Goal: Find specific page/section: Find specific page/section

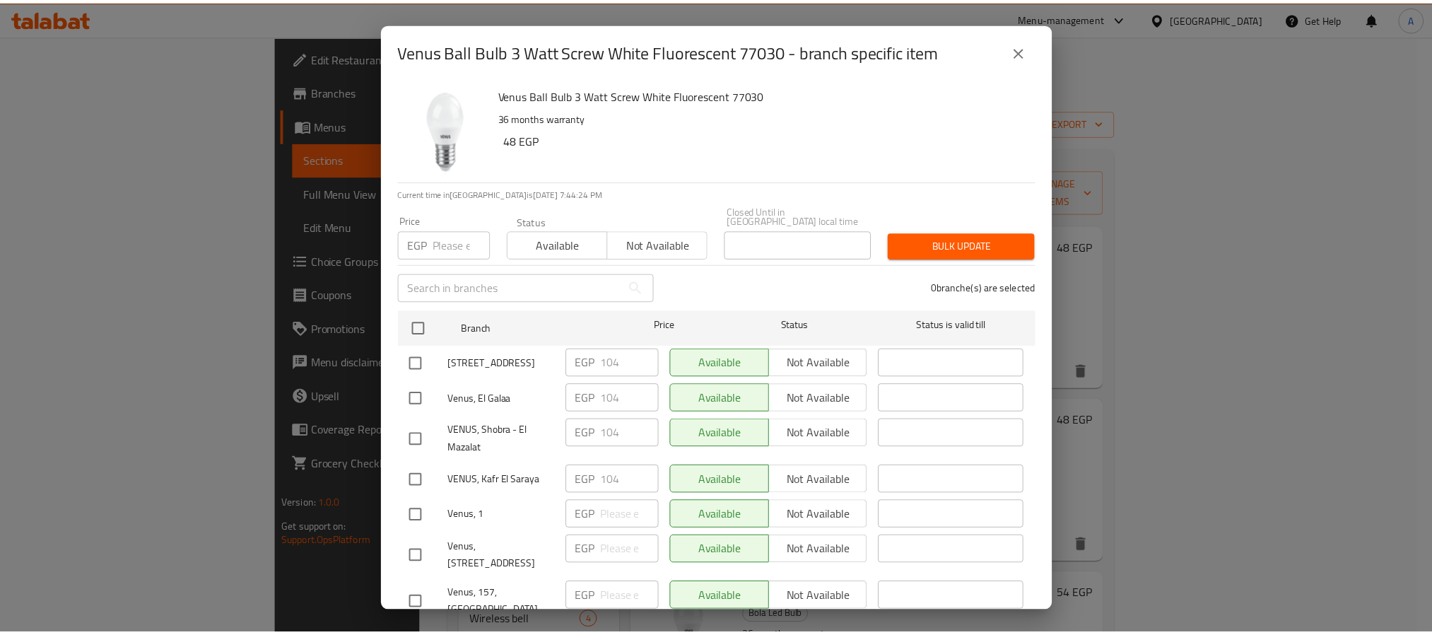
scroll to position [106, 0]
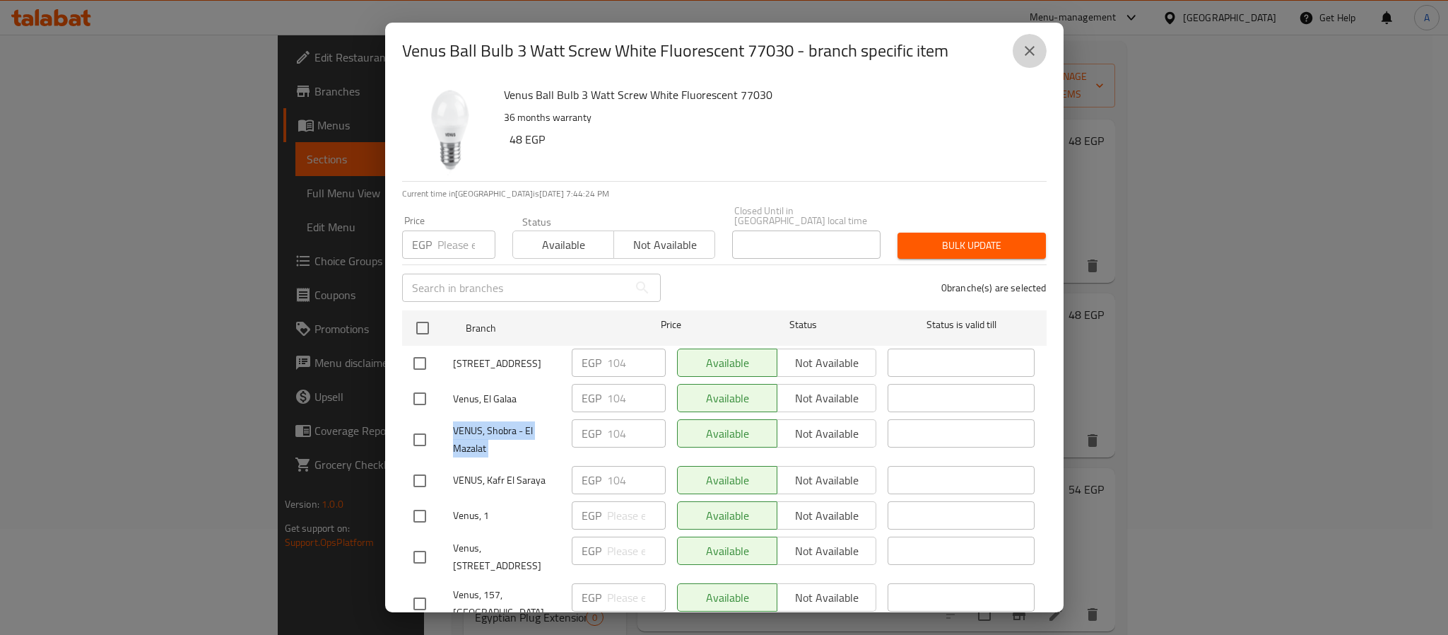
click at [1022, 47] on icon "close" at bounding box center [1029, 50] width 17 height 17
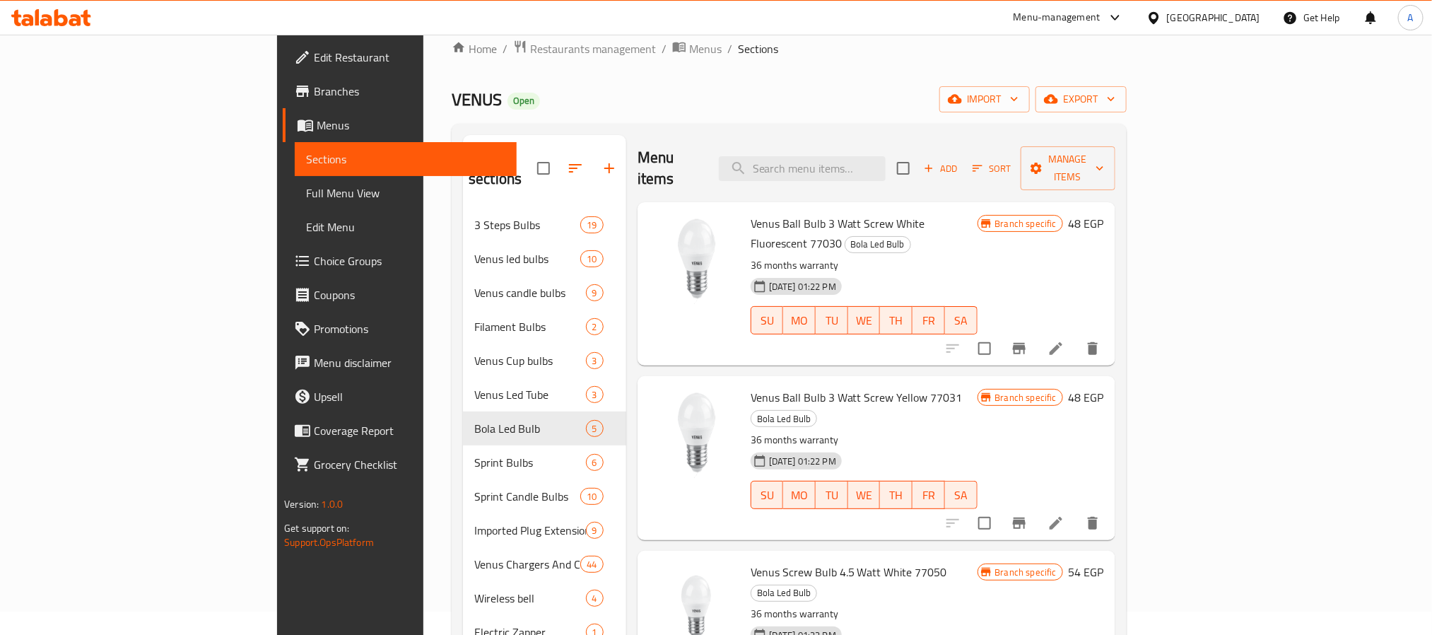
scroll to position [0, 0]
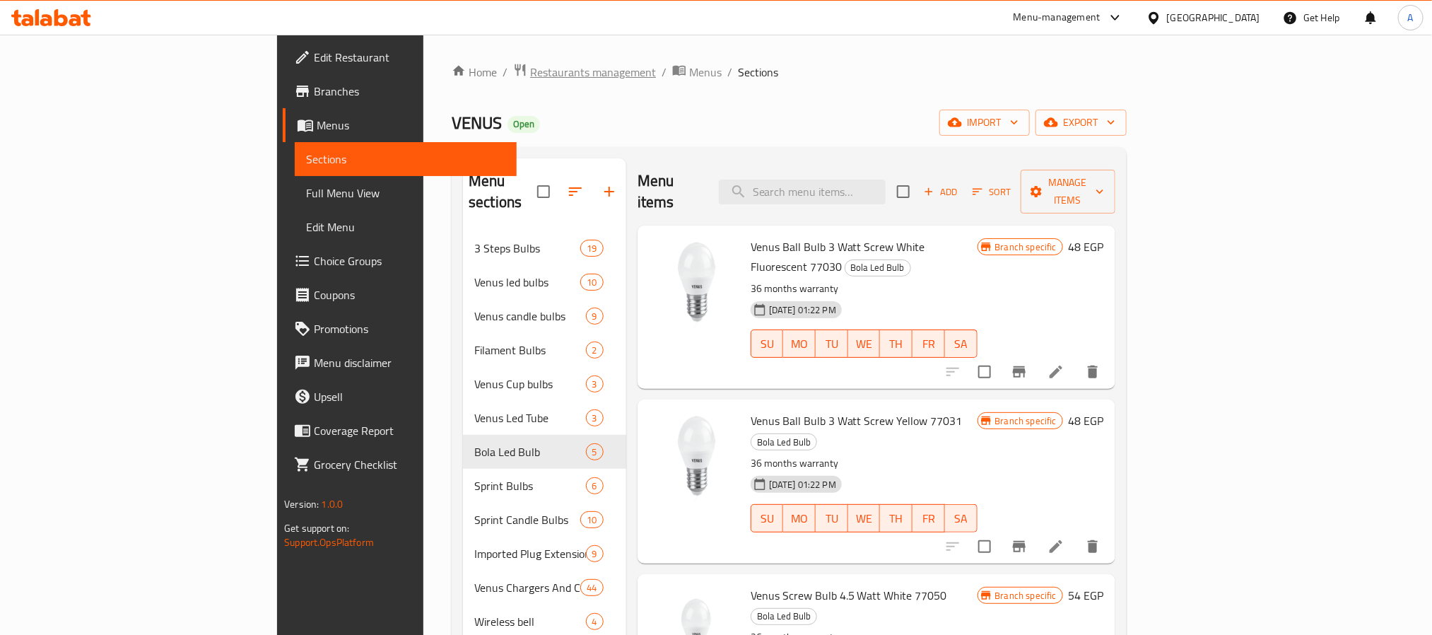
click at [530, 73] on span "Restaurants management" at bounding box center [593, 72] width 126 height 17
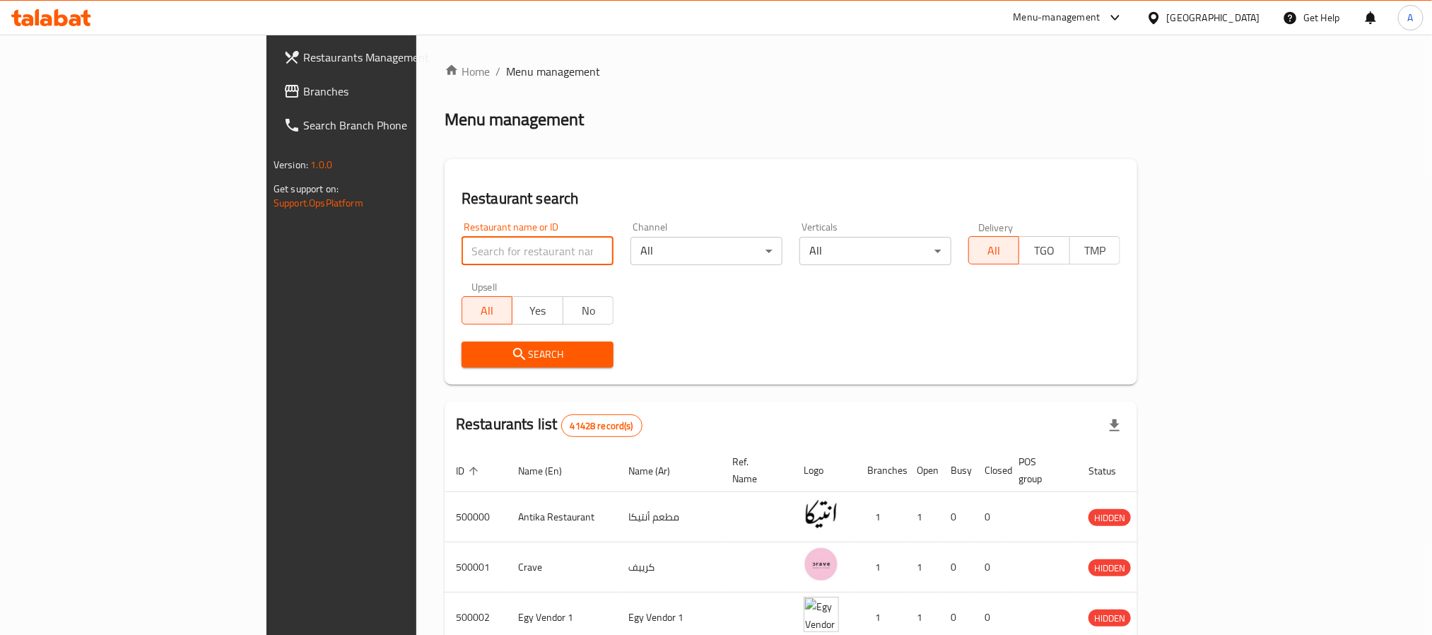
click at [462, 237] on input "search" at bounding box center [538, 251] width 152 height 28
paste input "502356"
type input "502356"
click button "Search" at bounding box center [538, 354] width 152 height 26
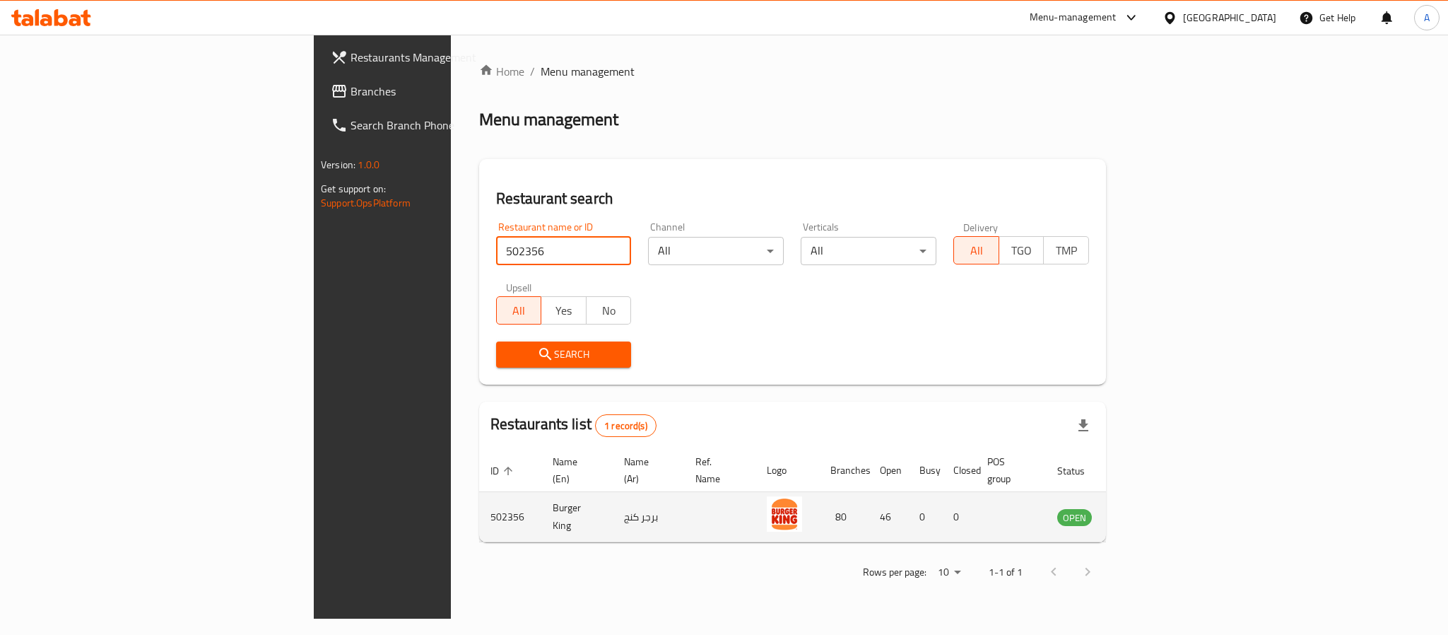
click at [1149, 509] on icon "enhanced table" at bounding box center [1140, 516] width 17 height 17
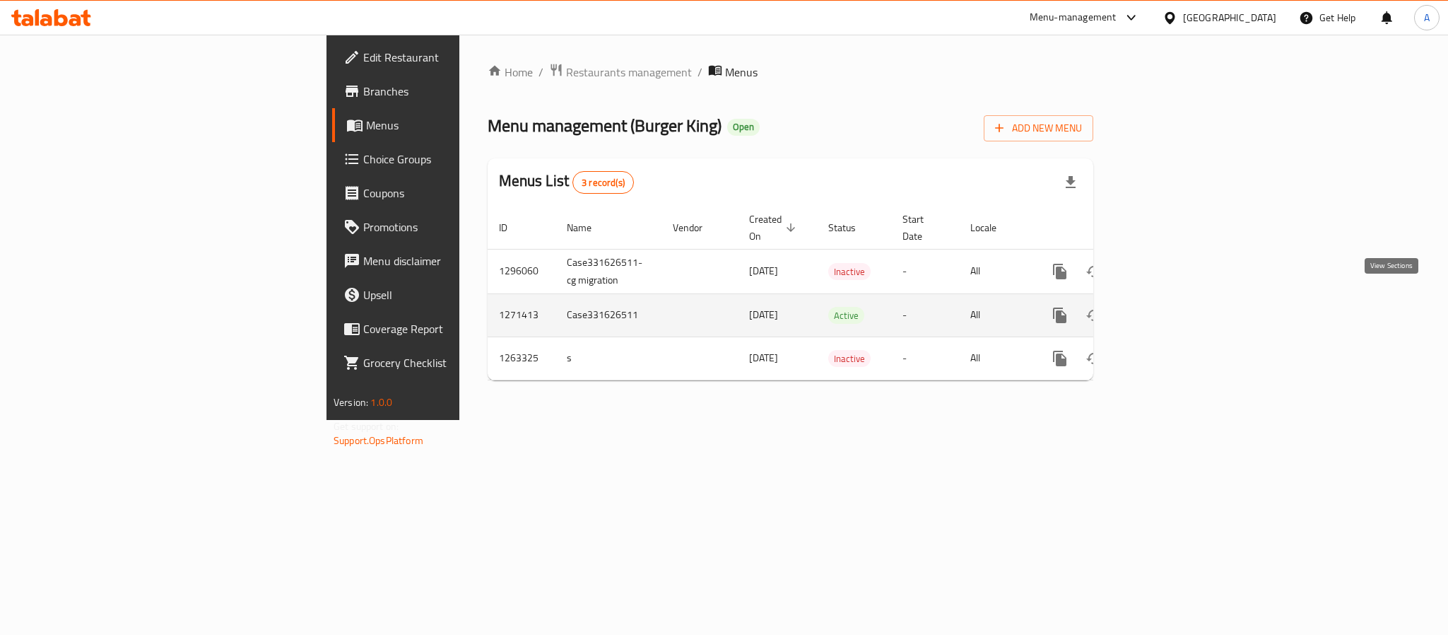
click at [1179, 298] on link "enhanced table" at bounding box center [1162, 315] width 34 height 34
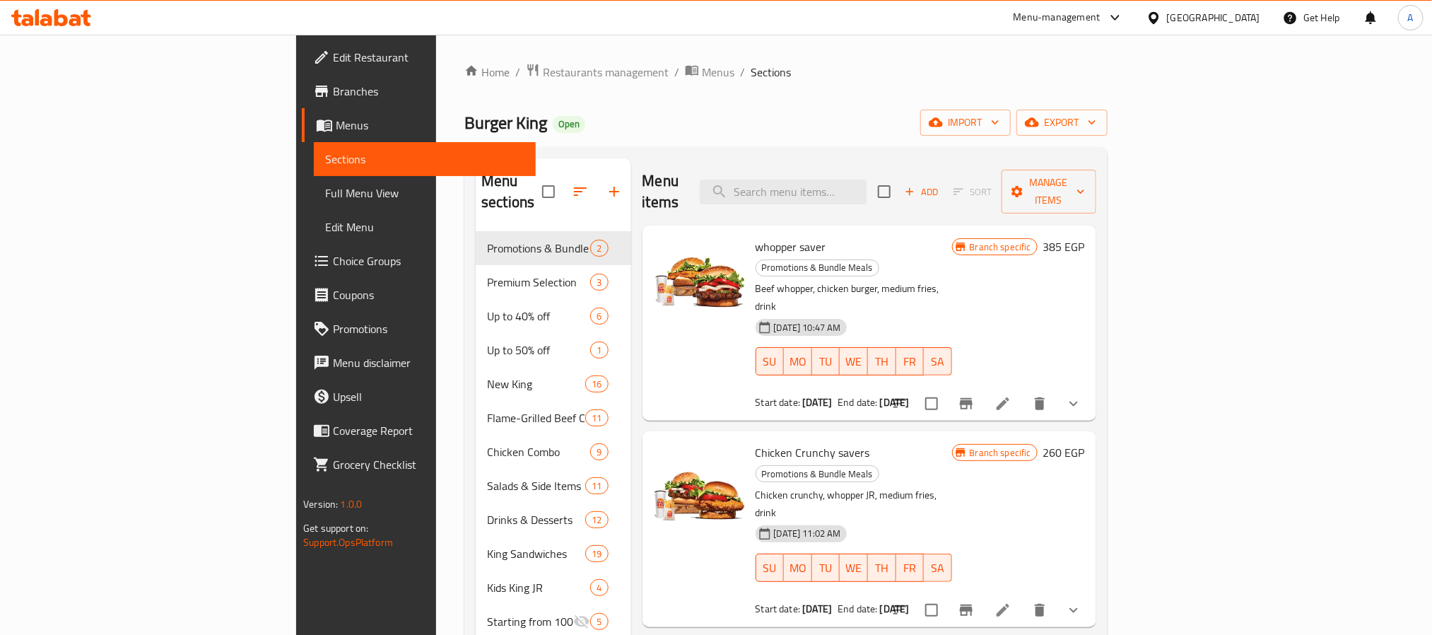
click at [1136, 59] on div "Home / Restaurants management / Menus / Sections Burger King Open import export…" at bounding box center [786, 434] width 700 height 798
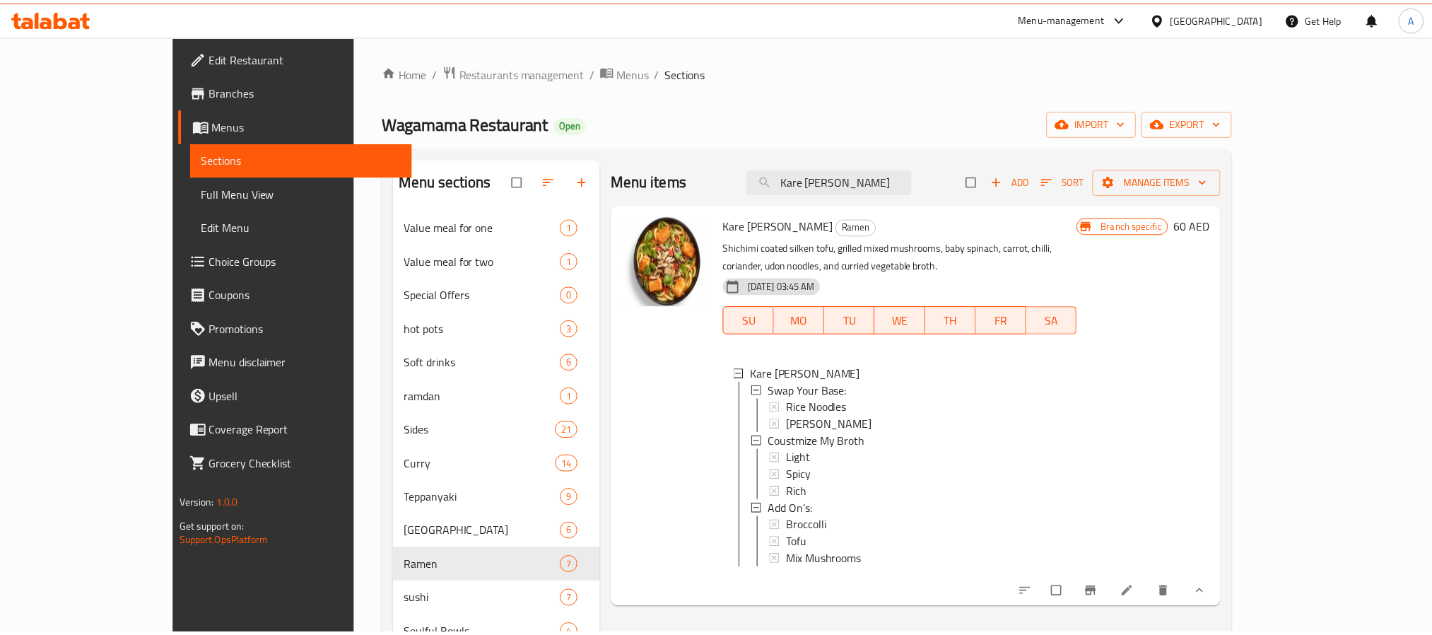
scroll to position [106, 0]
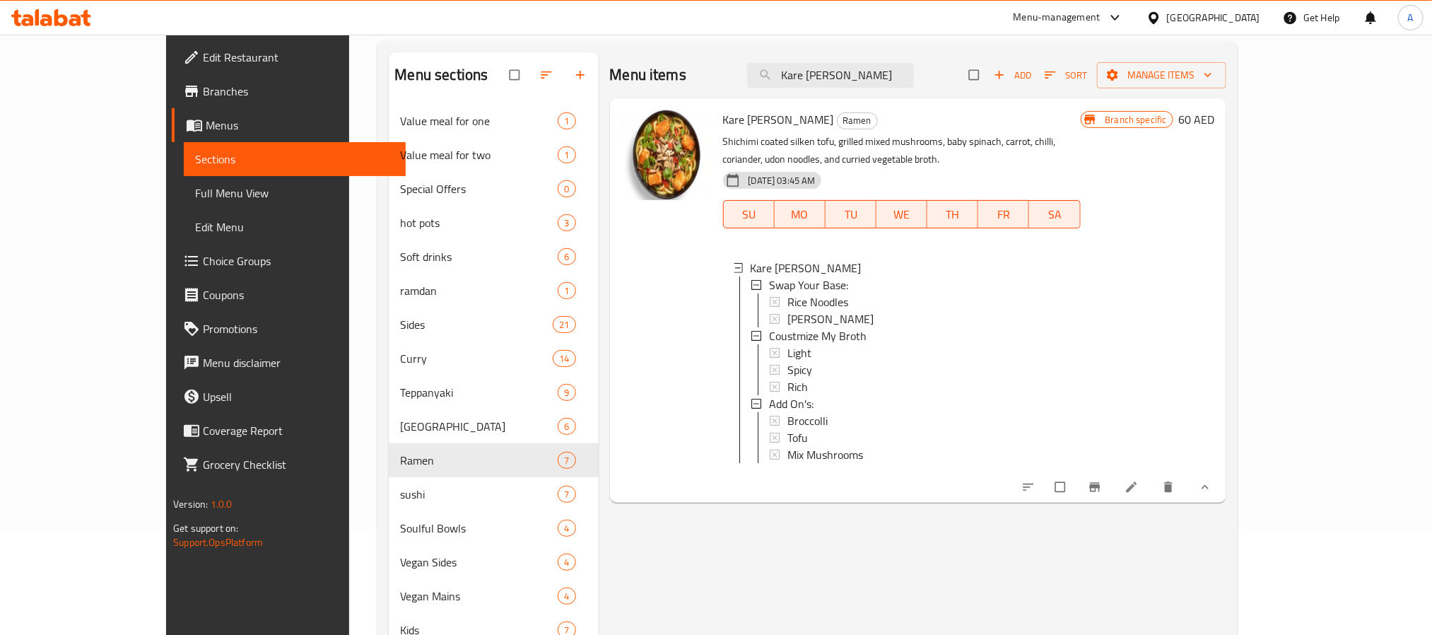
click at [1192, 11] on div "[GEOGRAPHIC_DATA]" at bounding box center [1213, 18] width 93 height 16
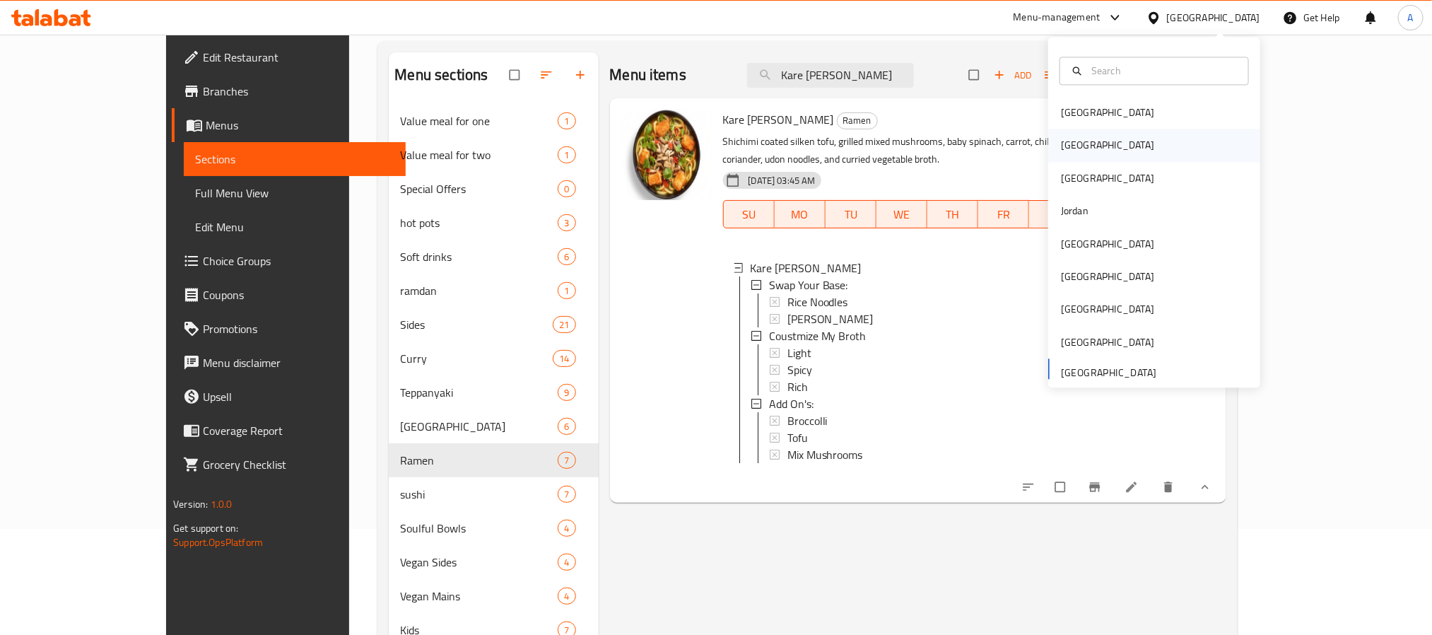
click at [1084, 147] on div "[GEOGRAPHIC_DATA]" at bounding box center [1154, 145] width 212 height 33
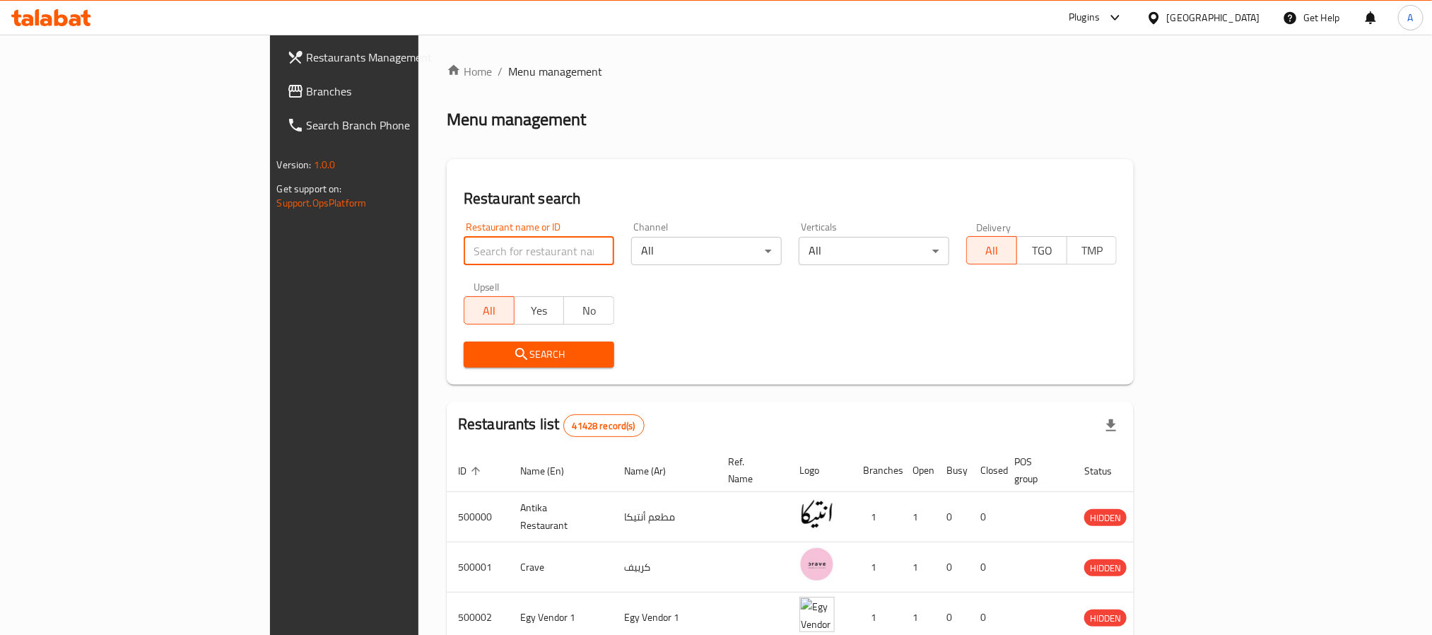
click at [464, 244] on input "search" at bounding box center [539, 251] width 151 height 28
click button "Search" at bounding box center [539, 354] width 151 height 26
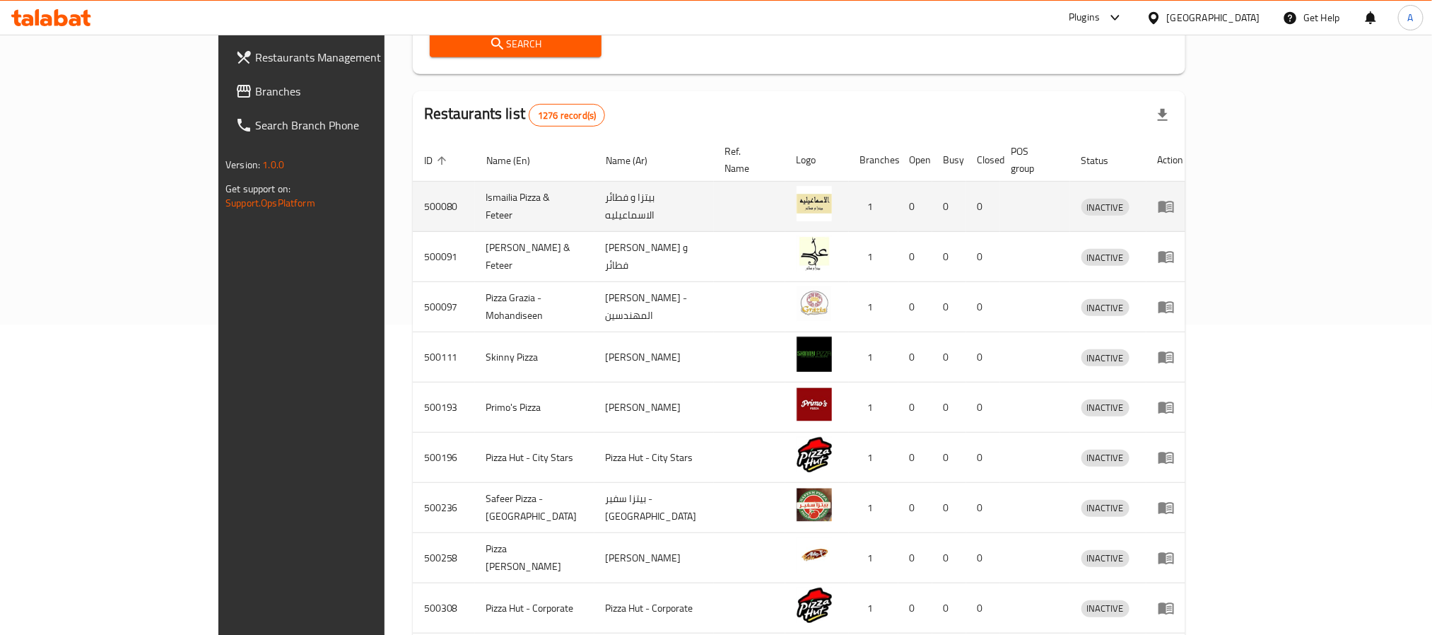
scroll to position [274, 0]
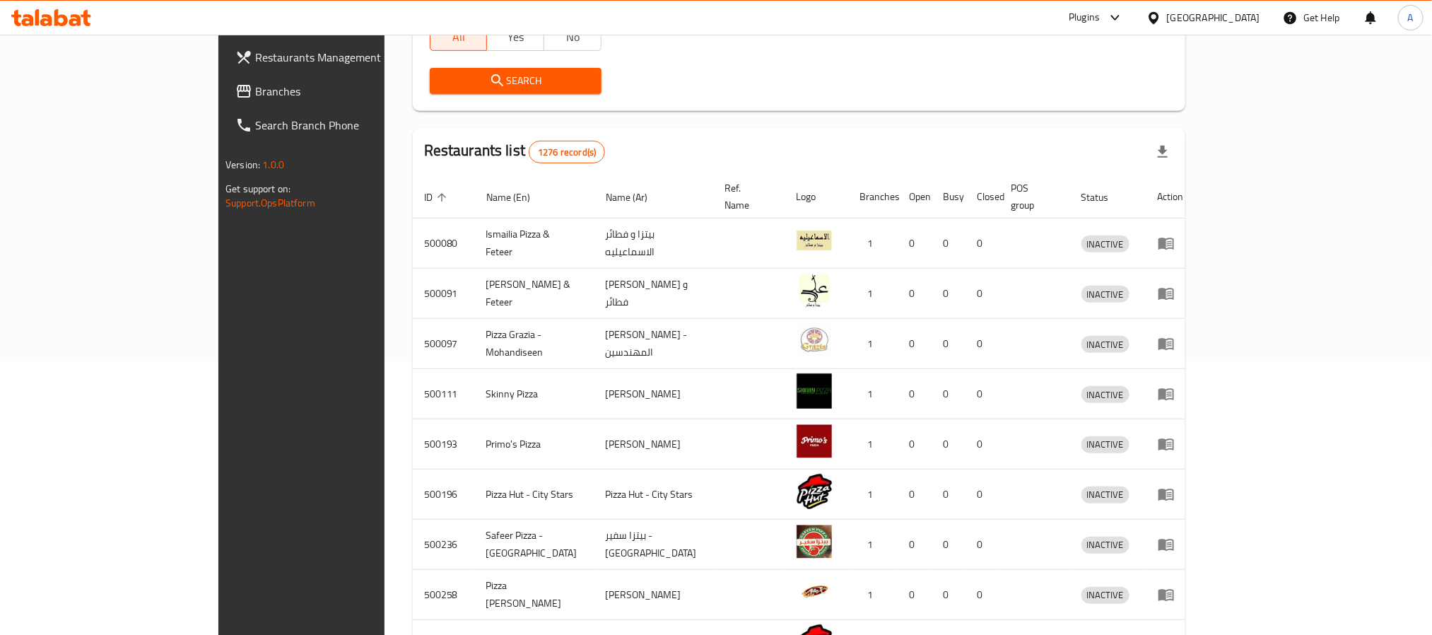
click at [1146, 189] on th "Status" at bounding box center [1108, 196] width 76 height 43
click at [1127, 189] on span "Status" at bounding box center [1104, 197] width 46 height 17
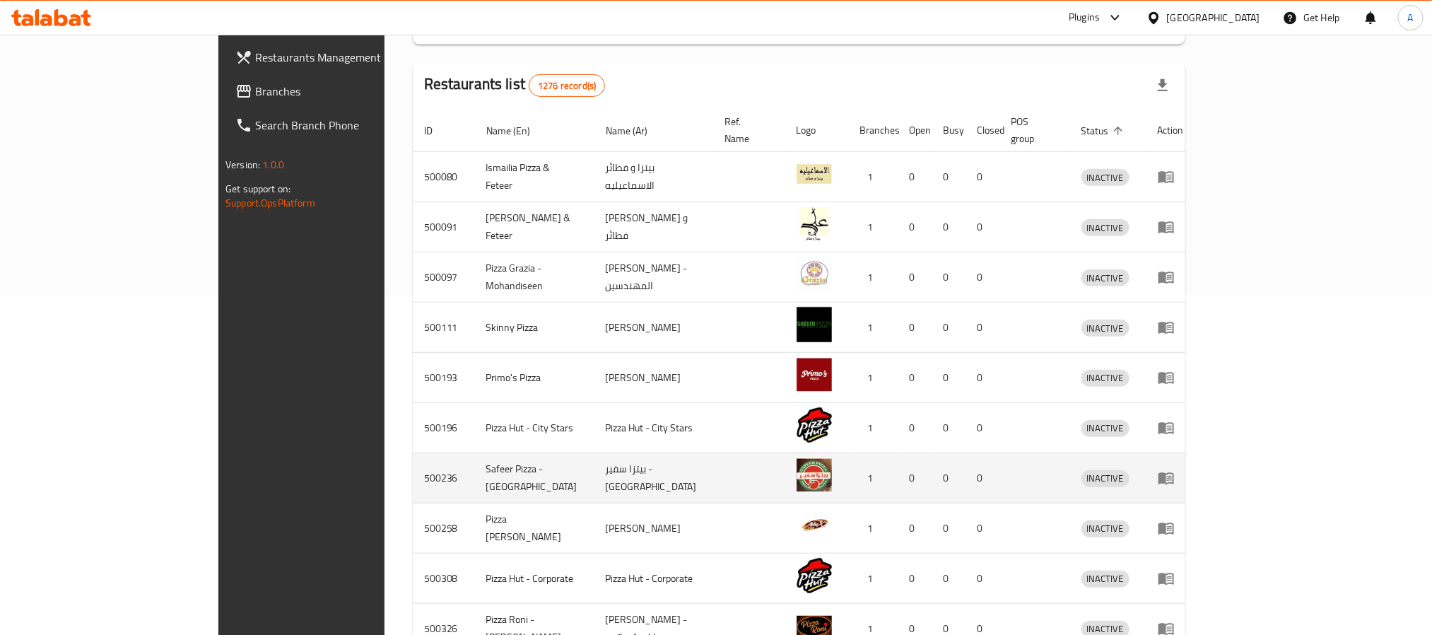
scroll to position [426, 0]
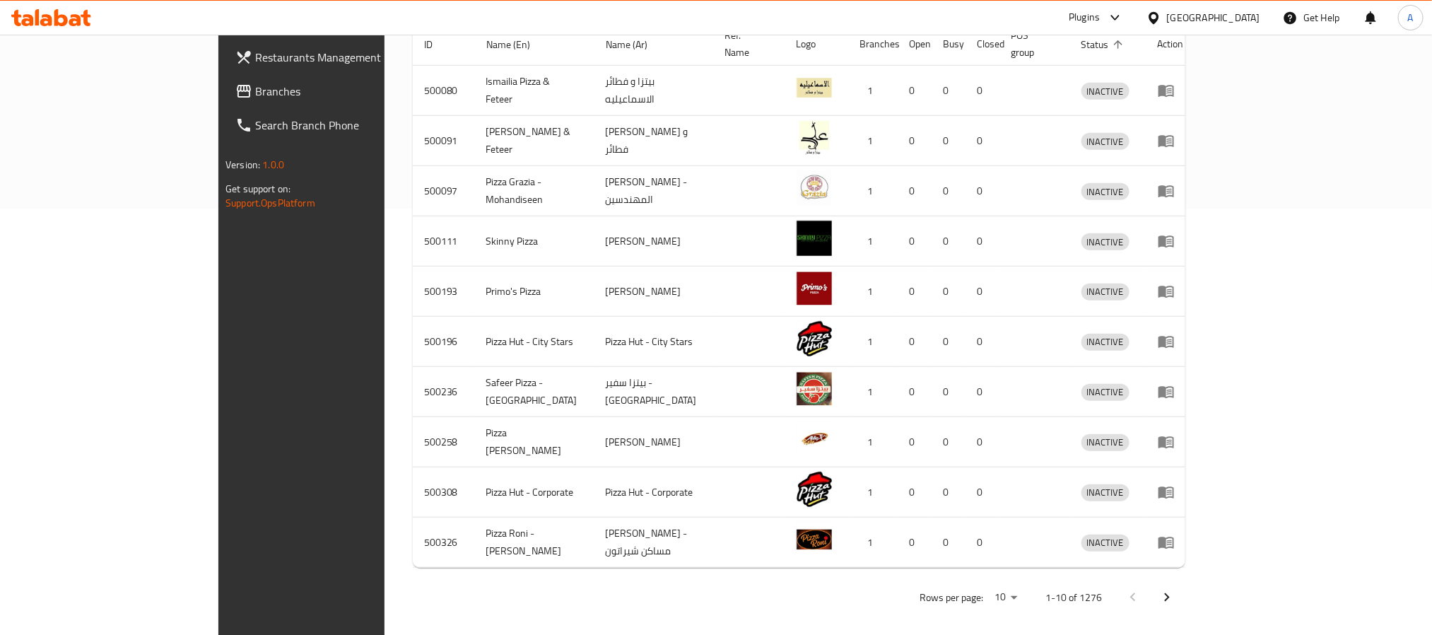
click at [1185, 579] on div "Rows per page: 10 1-10 of 1276" at bounding box center [799, 597] width 773 height 37
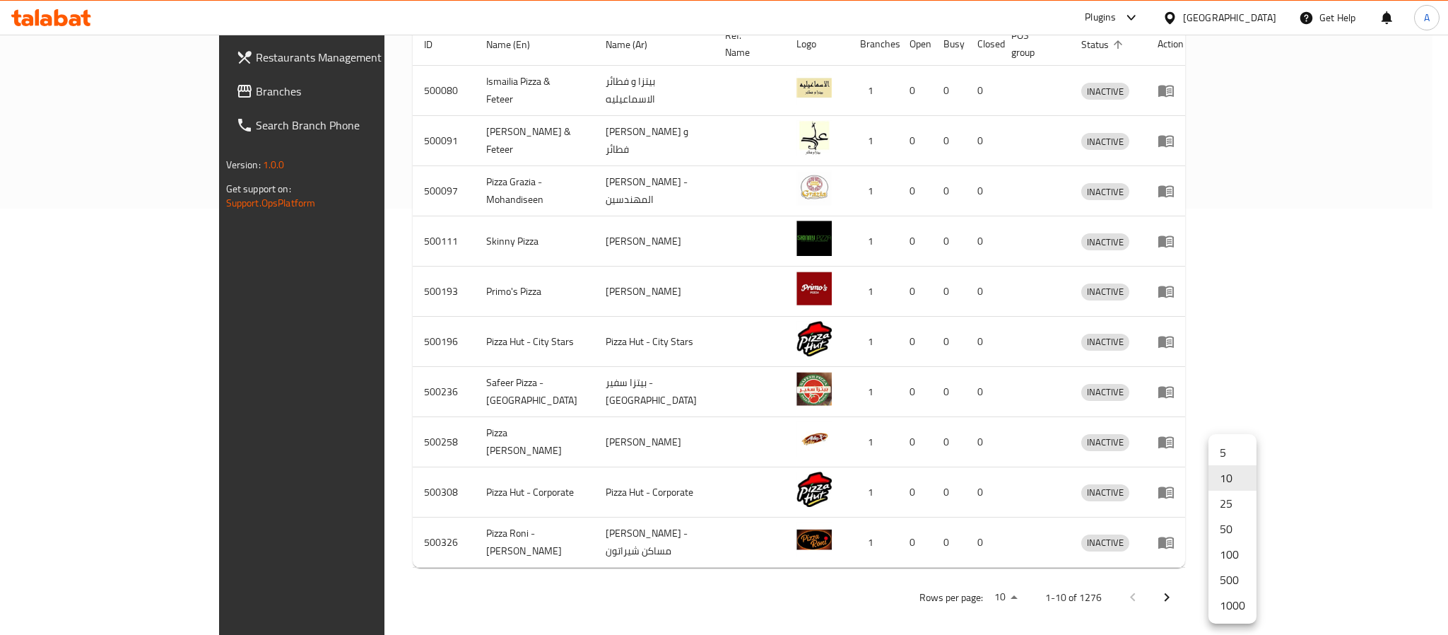
click at [1243, 604] on li "1000" at bounding box center [1233, 604] width 48 height 25
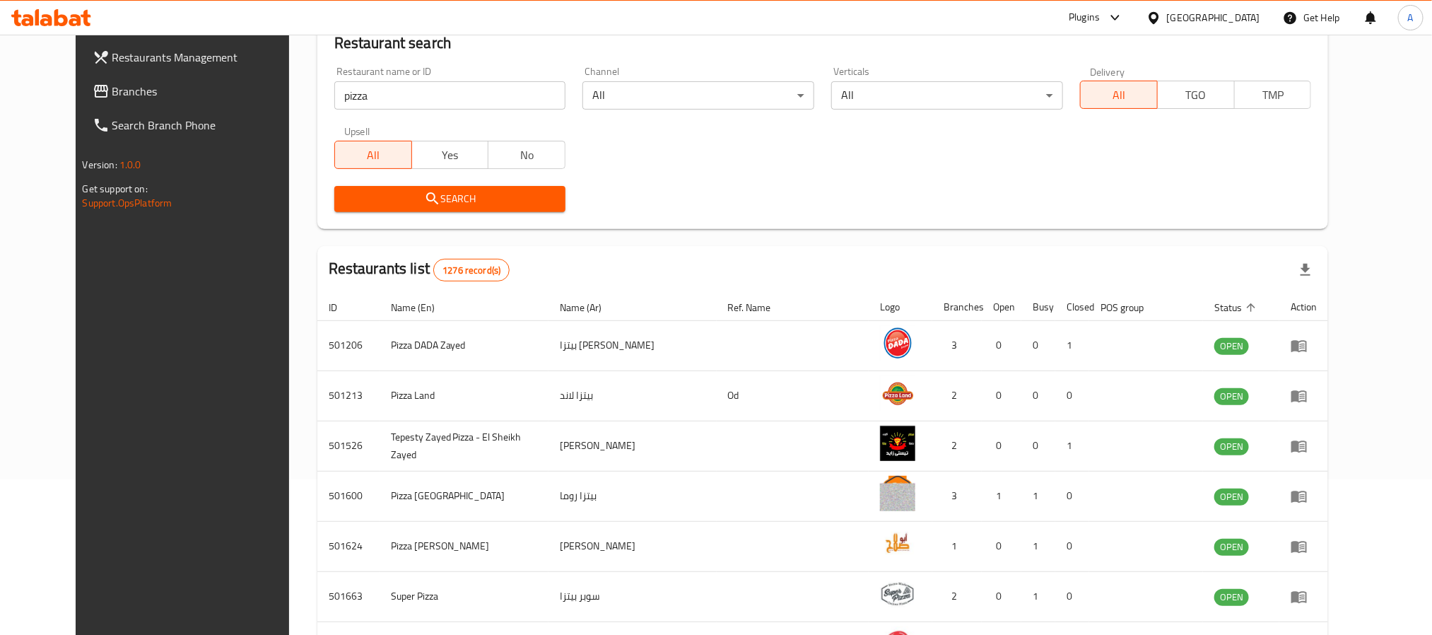
scroll to position [0, 0]
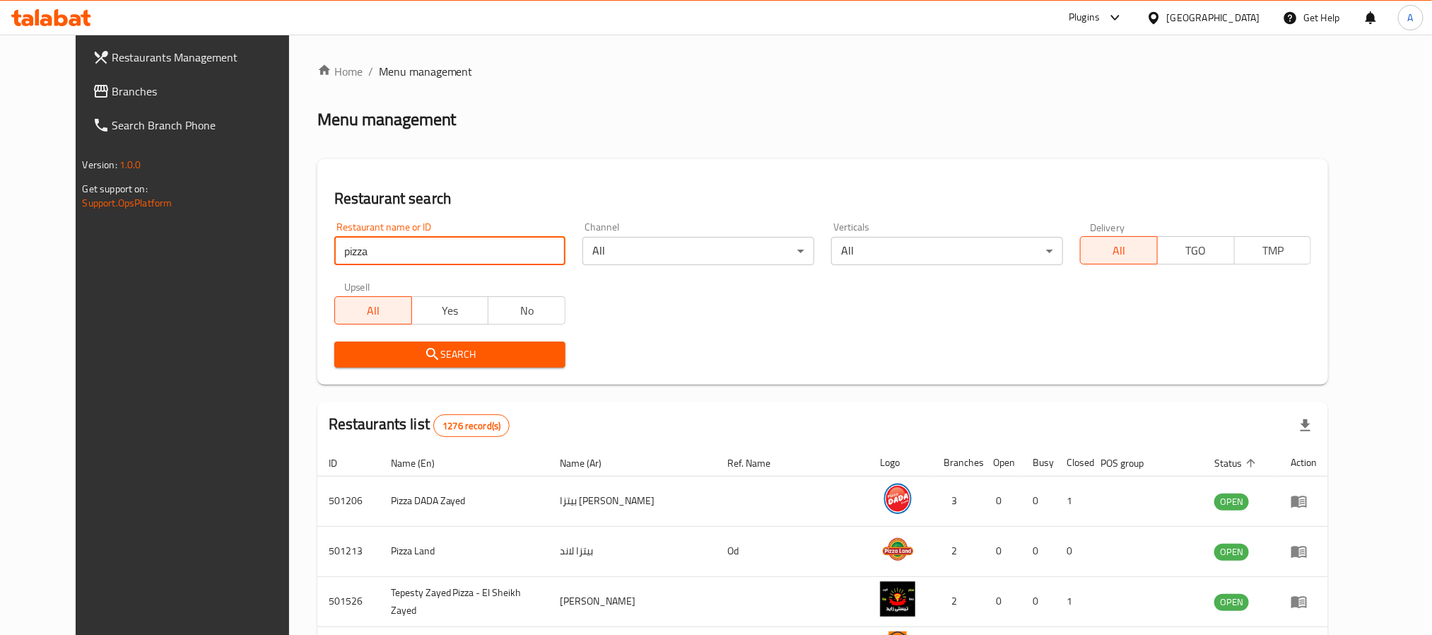
click at [353, 238] on input "pizza" at bounding box center [450, 251] width 232 height 28
type input "pizza station"
click button "Search" at bounding box center [450, 354] width 232 height 26
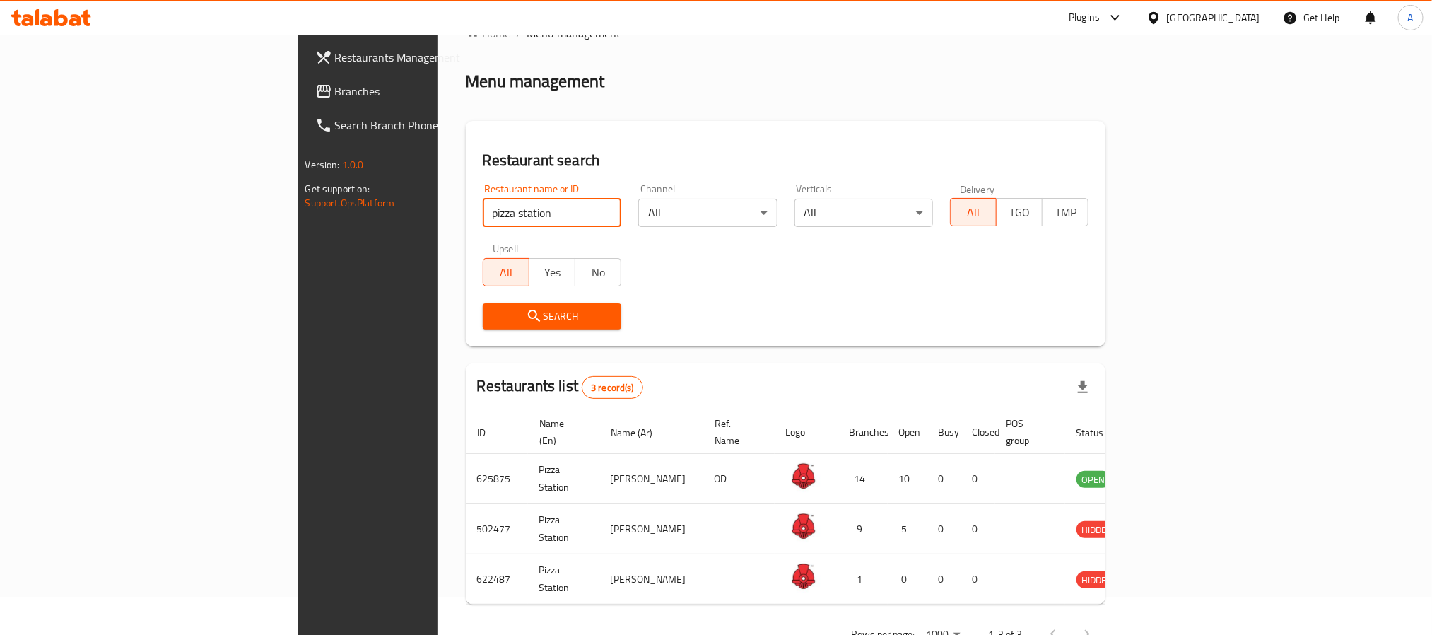
scroll to position [70, 0]
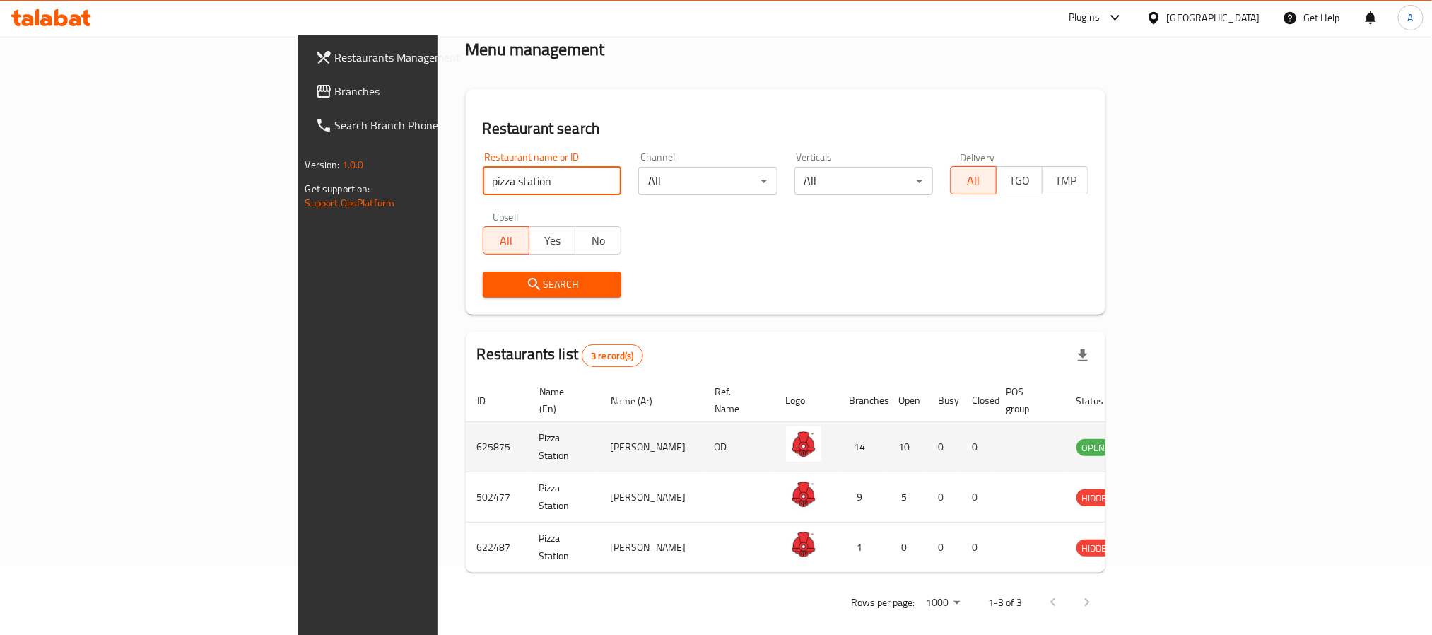
click at [1188, 441] on td "enhanced table" at bounding box center [1163, 447] width 49 height 50
click at [1167, 442] on icon "enhanced table" at bounding box center [1159, 448] width 16 height 12
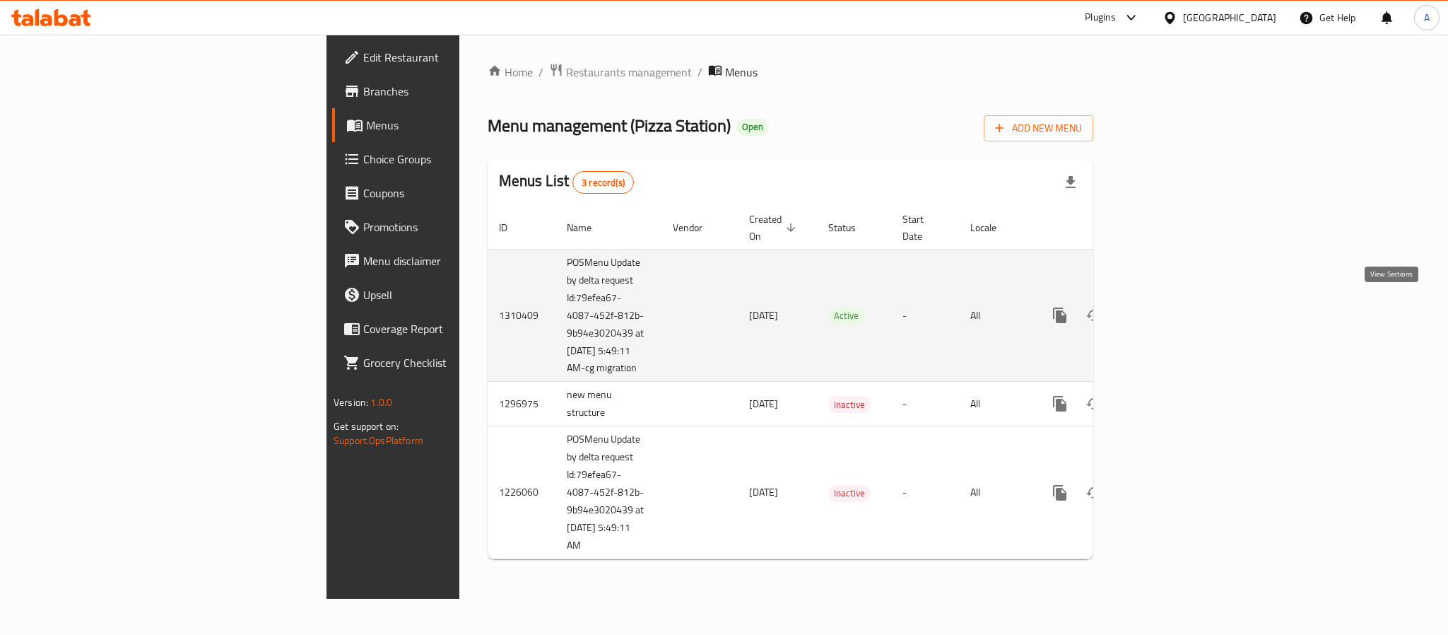
click at [1179, 303] on link "enhanced table" at bounding box center [1162, 315] width 34 height 34
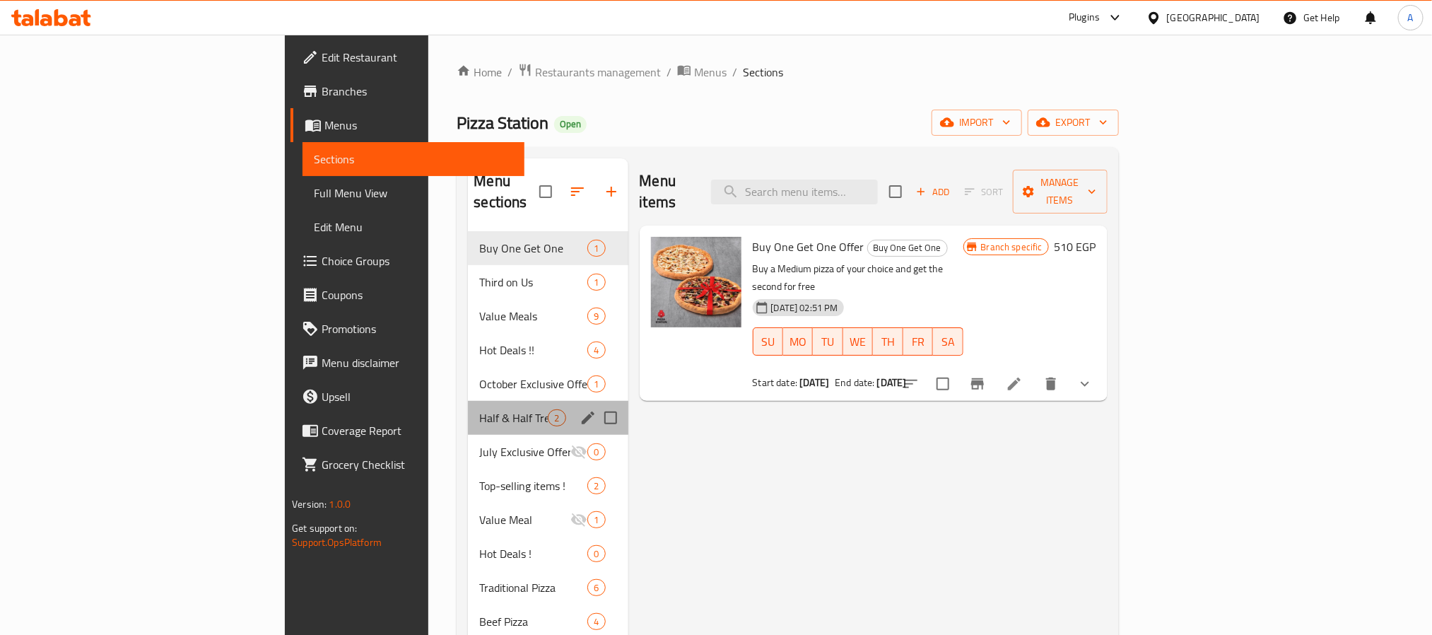
click at [468, 409] on div "Half & Half Treat 2" at bounding box center [548, 418] width 160 height 34
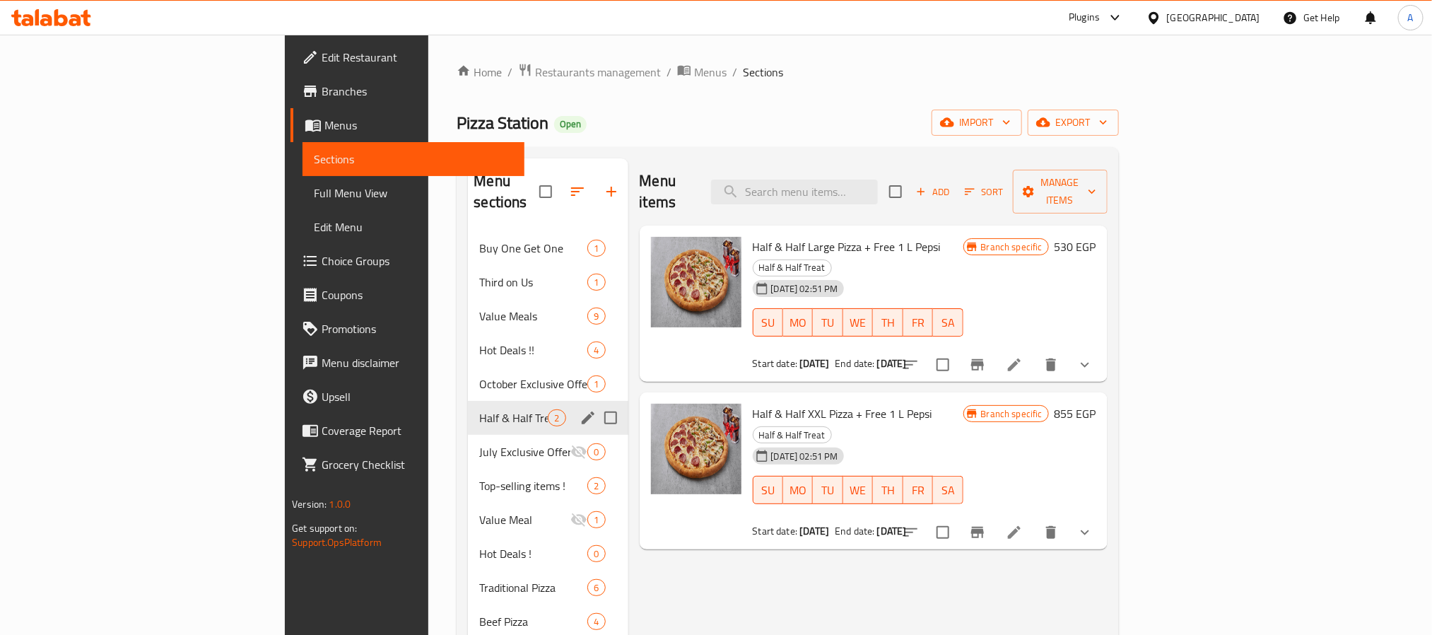
click at [479, 409] on span "Half & Half Treat" at bounding box center [513, 417] width 69 height 17
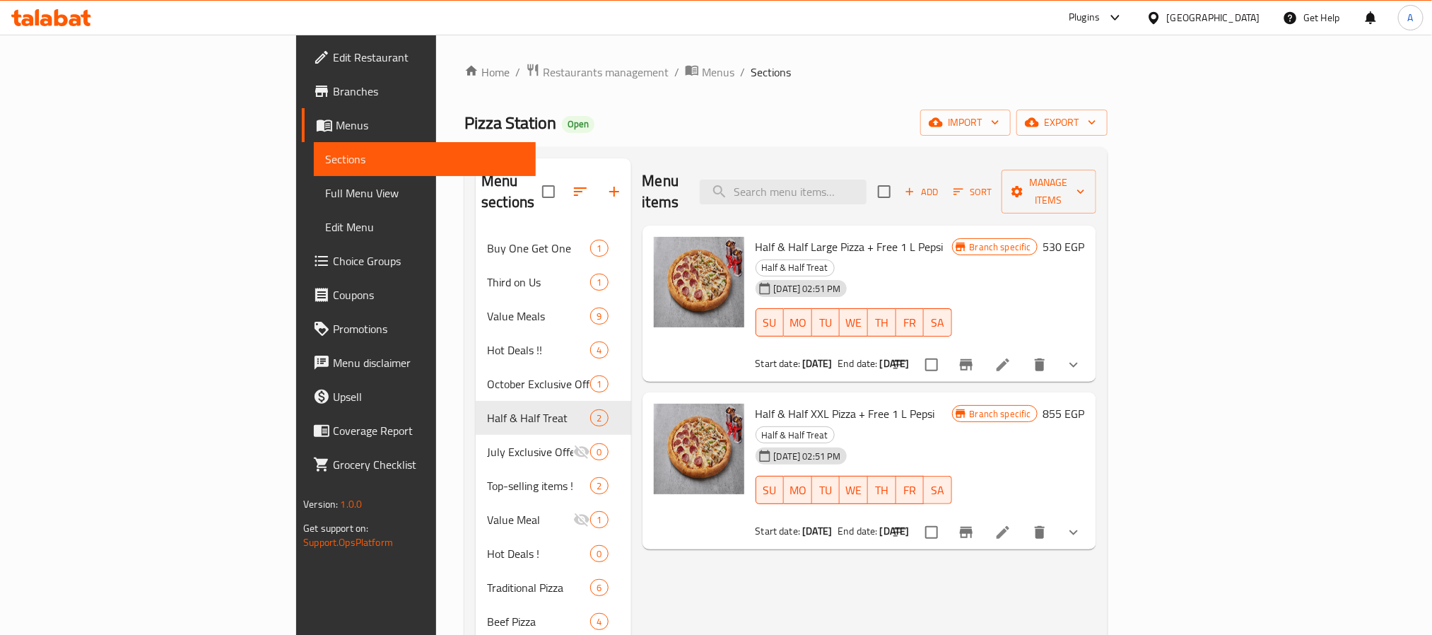
click at [756, 236] on span "Half & Half Large Pizza + Free 1 L Pepsi" at bounding box center [850, 246] width 188 height 21
copy h6 "Half & Half Large Pizza + Free 1 L Pepsi"
click at [764, 403] on span "Half & Half XXL Pizza + Free 1 L Pepsi" at bounding box center [846, 413] width 180 height 21
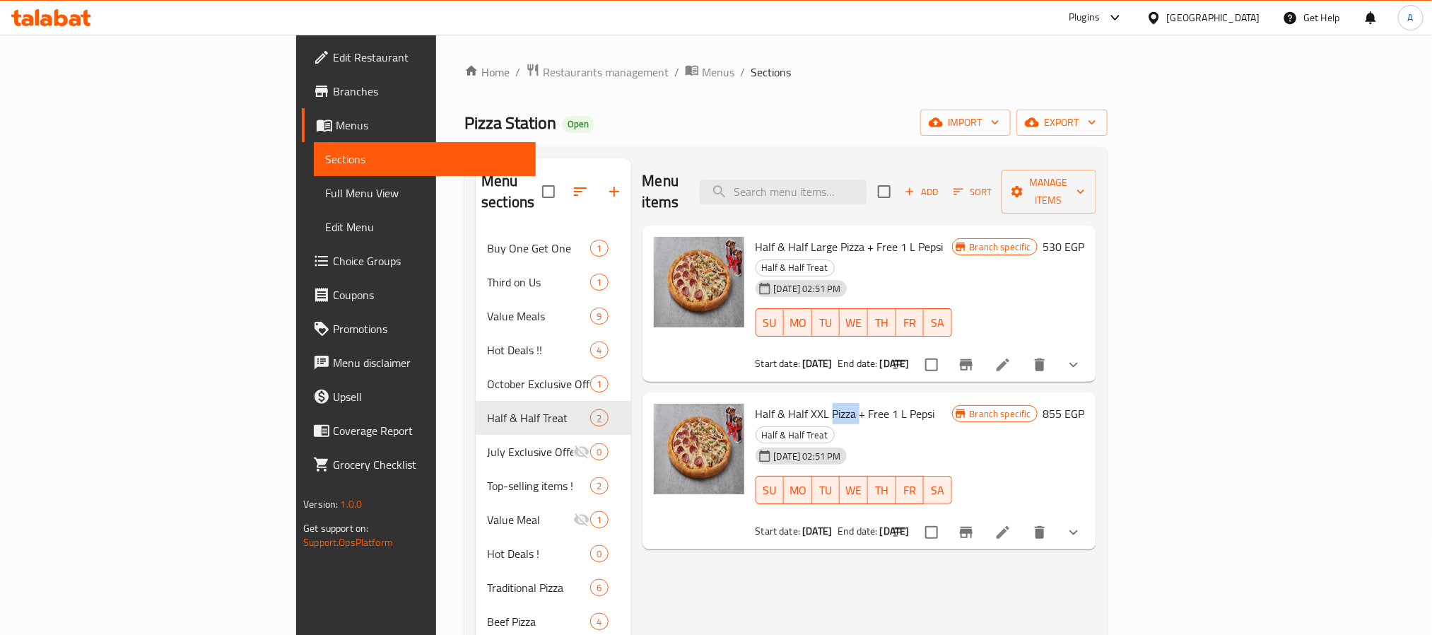
click at [764, 403] on span "Half & Half XXL Pizza + Free 1 L Pepsi" at bounding box center [846, 413] width 180 height 21
copy h6 "Half & Half XXL Pizza + Free 1 L Pepsi"
click at [543, 70] on span "Restaurants management" at bounding box center [606, 72] width 126 height 17
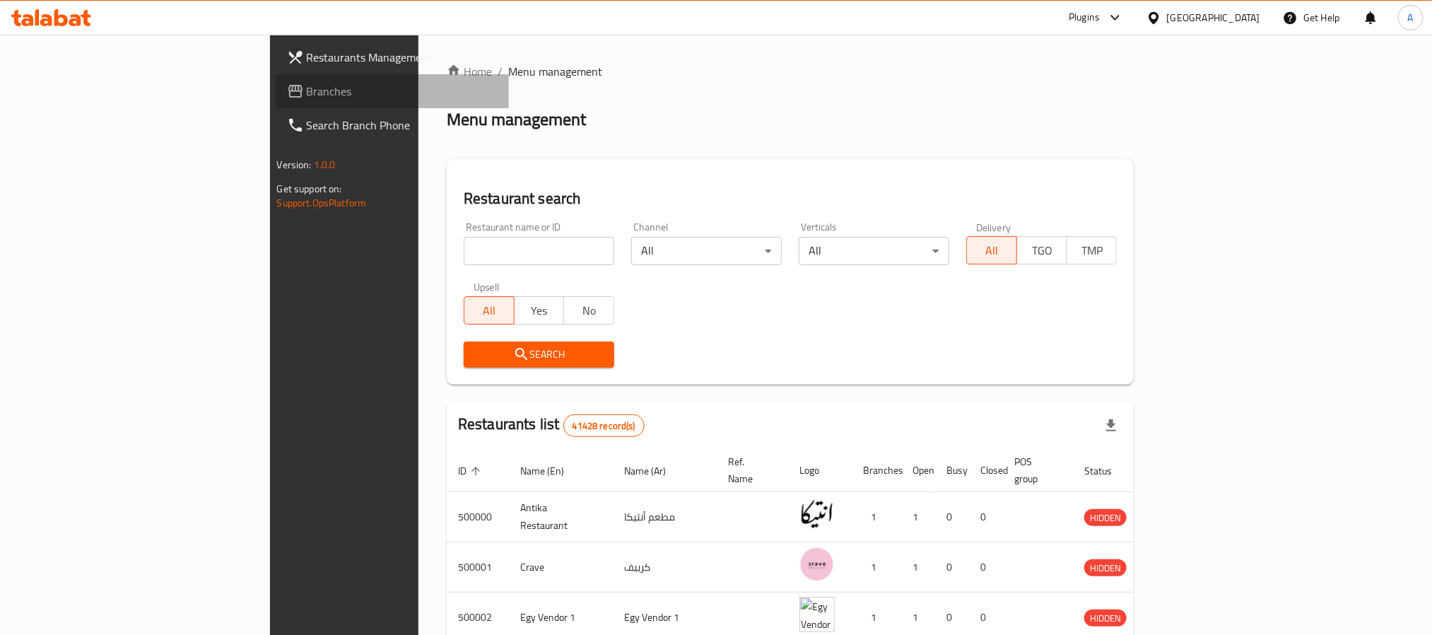
click at [307, 89] on span "Branches" at bounding box center [402, 91] width 191 height 17
